Goal: Ask a question

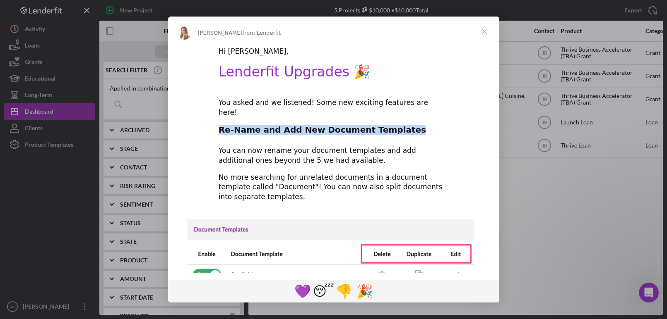
drag, startPoint x: 215, startPoint y: 118, endPoint x: 396, endPoint y: 125, distance: 180.6
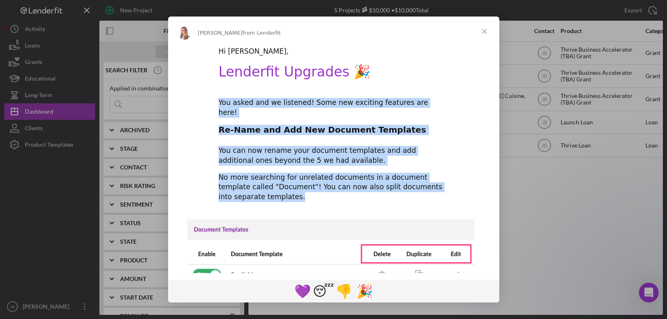
drag, startPoint x: 216, startPoint y: 100, endPoint x: 289, endPoint y: 185, distance: 112.7
copy div "You asked and we listened! Some new exciting features are here! Re-Name and Add…"
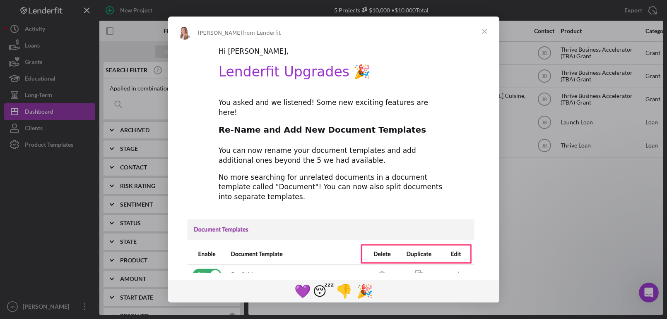
click at [48, 271] on div "Intercom messenger" at bounding box center [333, 159] width 667 height 319
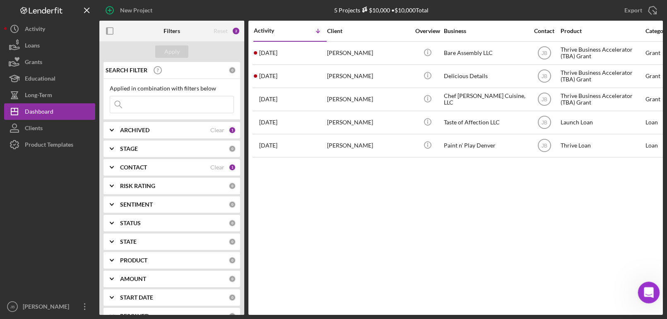
click at [645, 288] on icon "Open Intercom Messenger" at bounding box center [648, 292] width 14 height 14
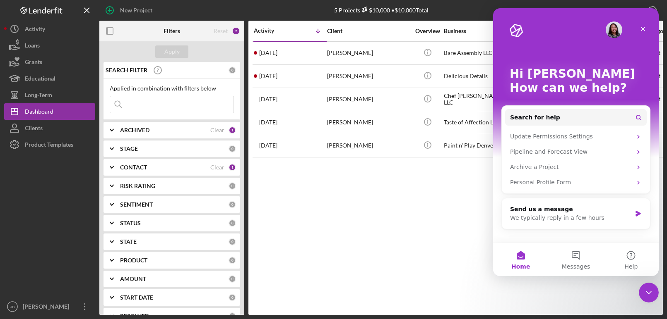
click at [58, 188] on div at bounding box center [49, 226] width 91 height 146
click at [426, 215] on div "Activity Icon/Table Sort Arrow Client Overview Business Contact Product Categor…" at bounding box center [455, 168] width 414 height 295
click at [417, 247] on div "Activity Icon/Table Sort Arrow Client Overview Business Contact Product Categor…" at bounding box center [455, 168] width 414 height 295
click at [574, 214] on div "We typically reply in a few hours" at bounding box center [570, 218] width 121 height 9
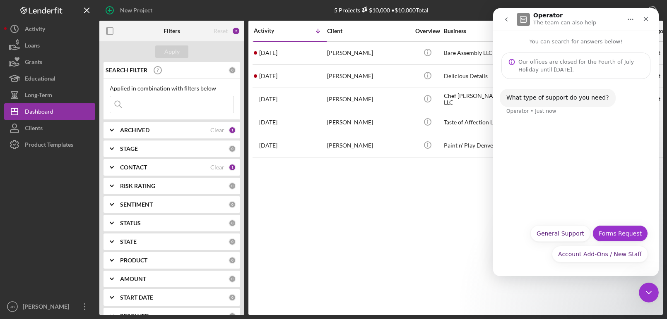
click at [614, 233] on button "Forms Request" at bounding box center [619, 234] width 55 height 17
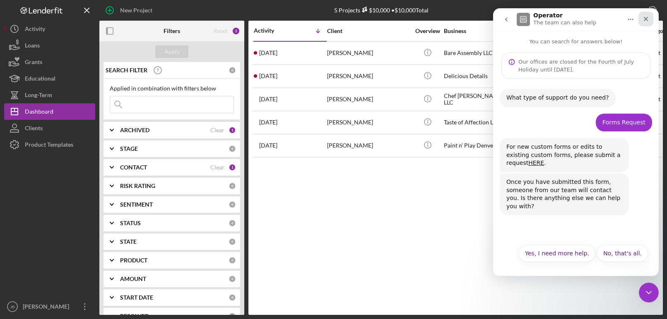
click at [644, 18] on icon "Close" at bounding box center [645, 19] width 7 height 7
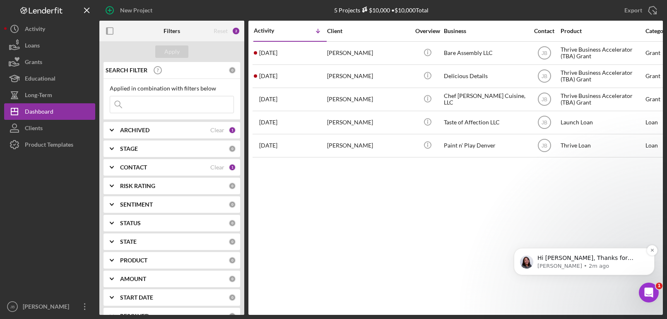
click at [589, 257] on span "Hi [PERSON_NAME], Thanks for reaching out! how can I help with your forms reque…" at bounding box center [585, 266] width 97 height 23
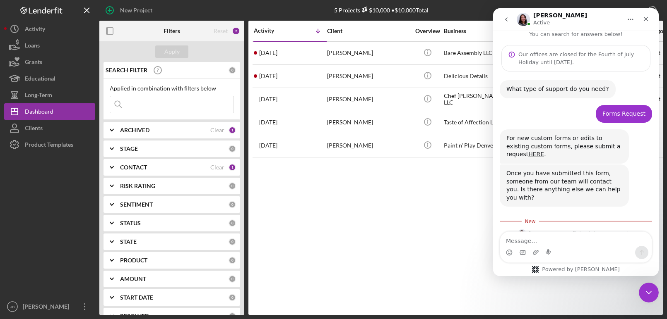
scroll to position [71, 0]
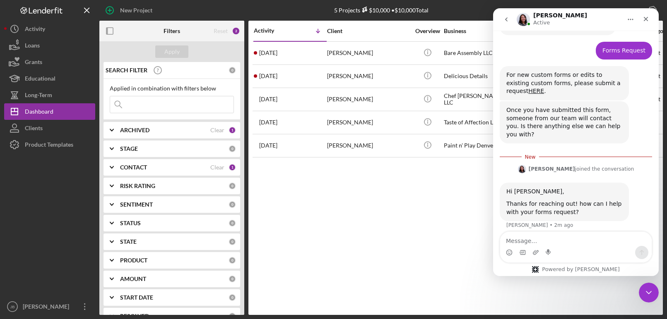
click at [523, 243] on textarea "Message…" at bounding box center [575, 239] width 151 height 14
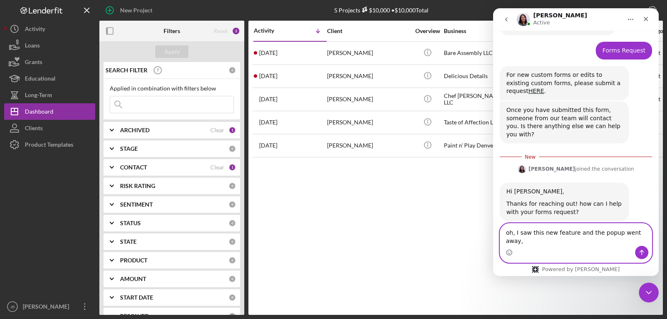
paste textarea "Re-Name and Add New Document Templates"
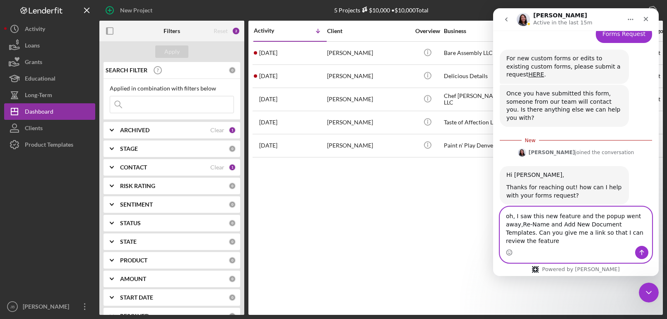
scroll to position [96, 0]
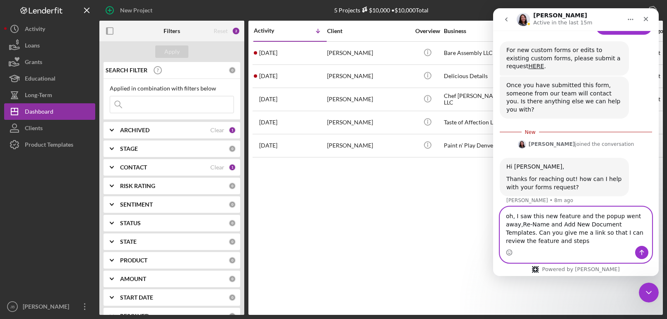
type textarea "oh, I saw this new feature and the popup went away,Re-Name and Add New Document…"
click at [644, 252] on icon "Send a message…" at bounding box center [641, 253] width 7 height 7
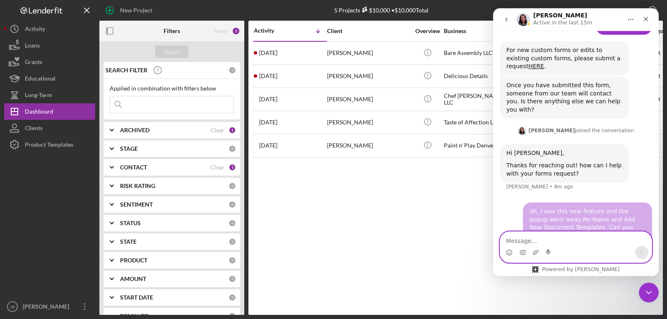
scroll to position [114, 0]
